Goal: Information Seeking & Learning: Learn about a topic

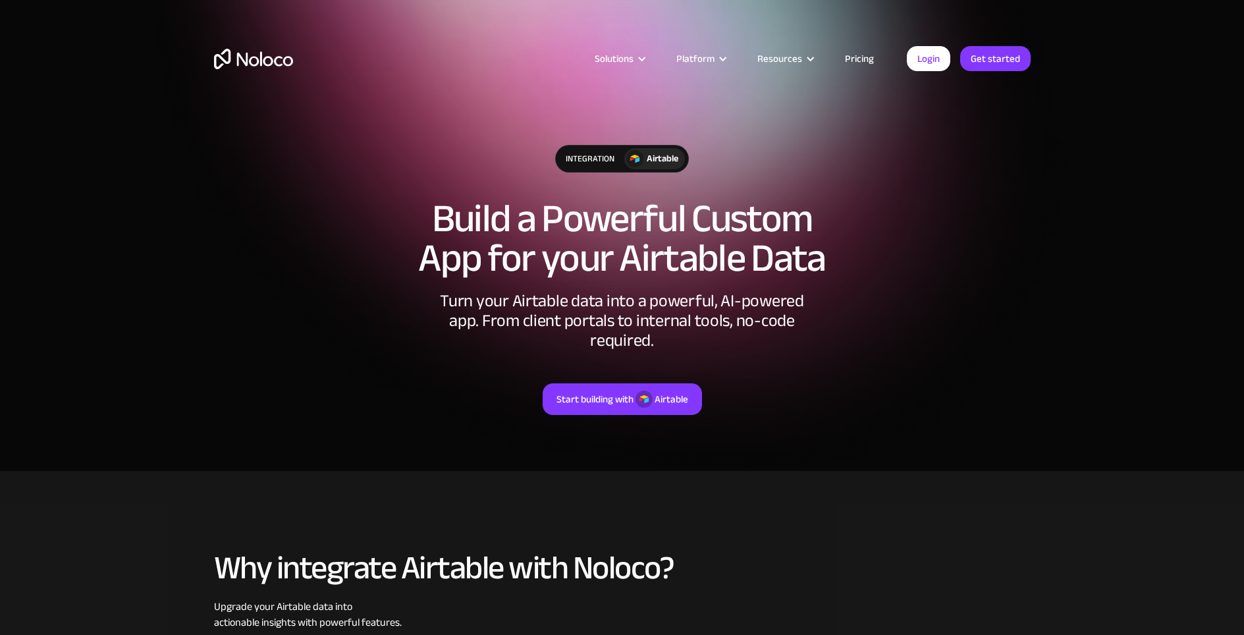
click at [859, 55] on link "Pricing" at bounding box center [859, 58] width 62 height 17
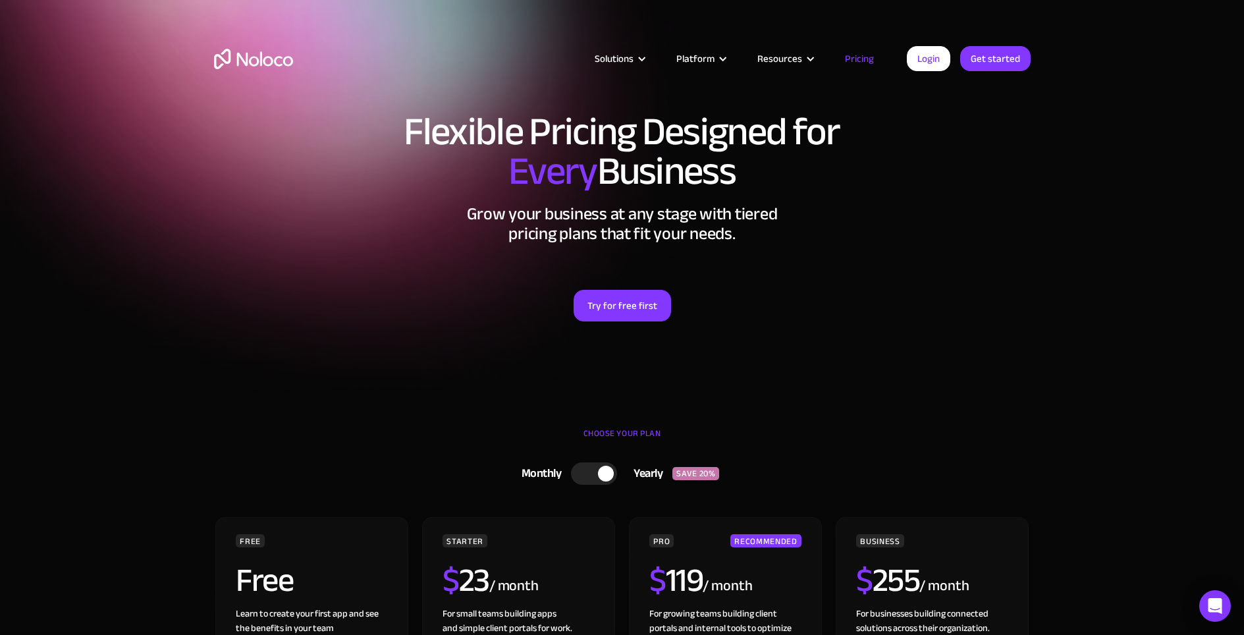
click at [859, 64] on link "Pricing" at bounding box center [859, 58] width 62 height 17
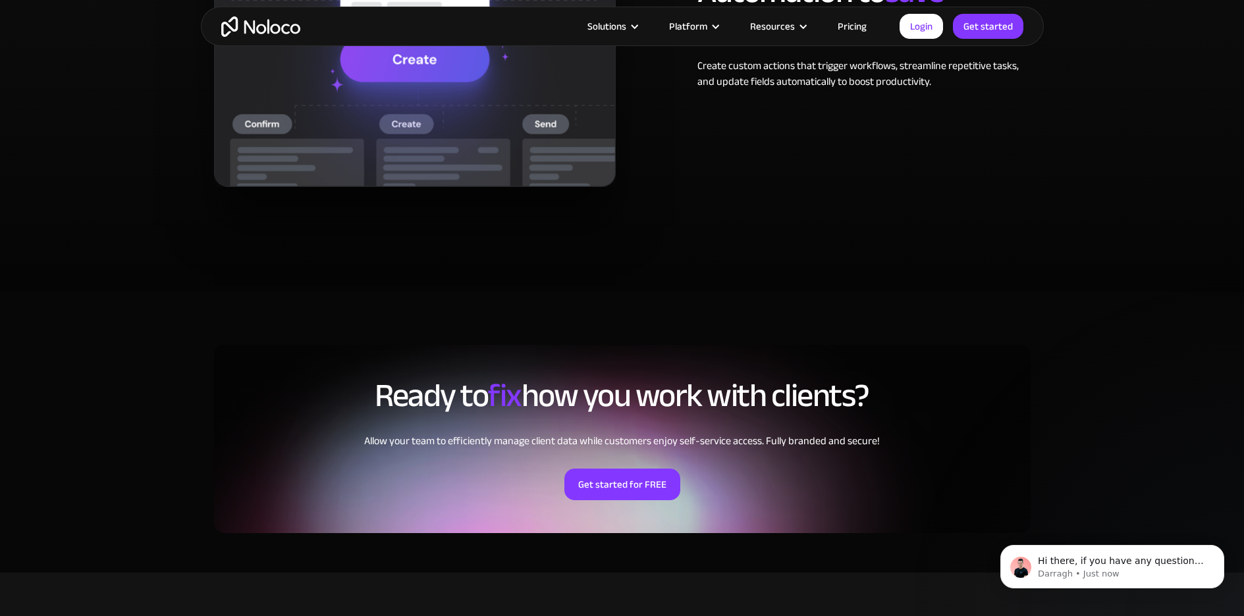
scroll to position [2828, 0]
